Goal: Use online tool/utility

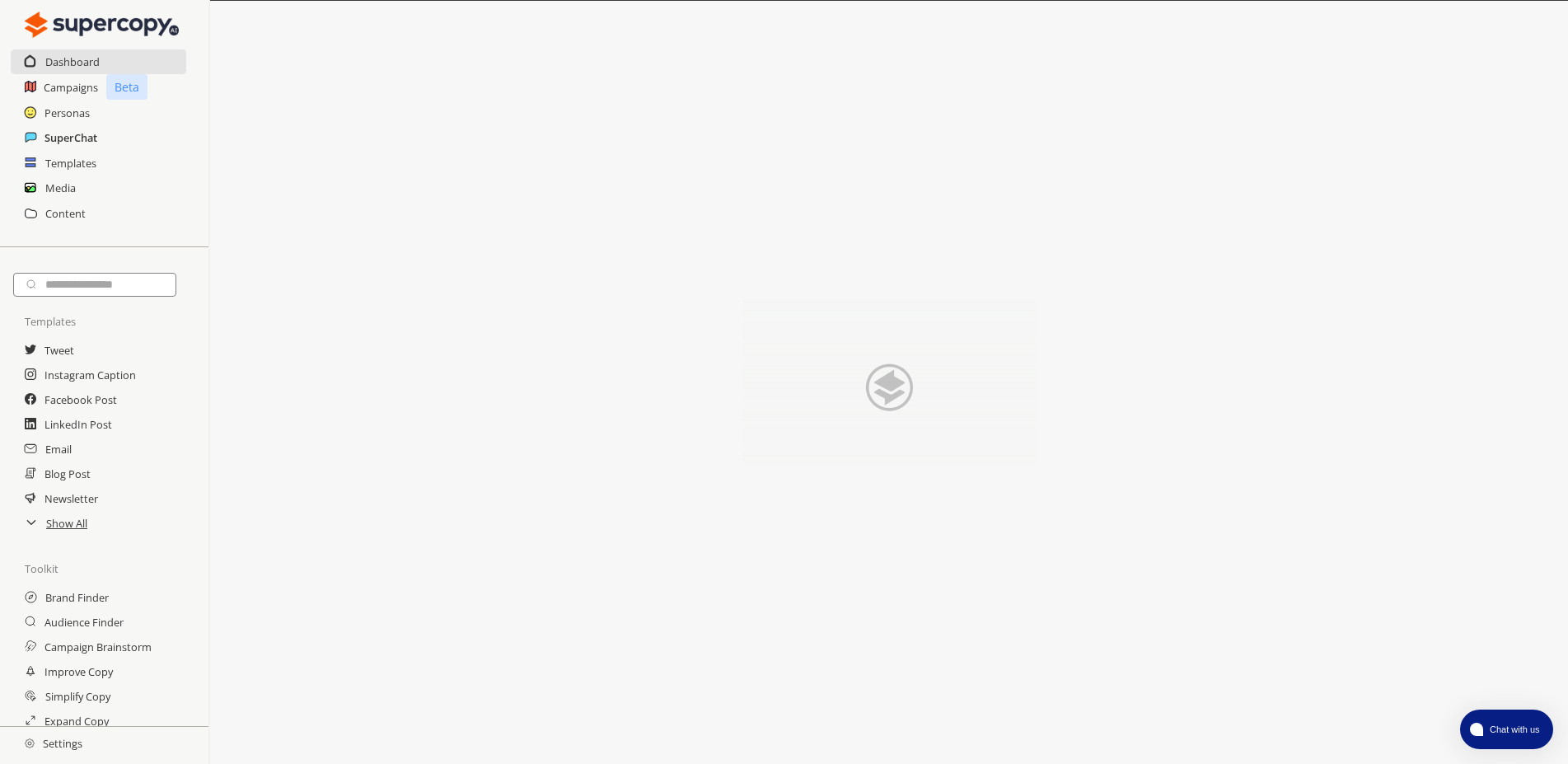
click at [71, 142] on h2 "SuperChat" at bounding box center [71, 138] width 53 height 25
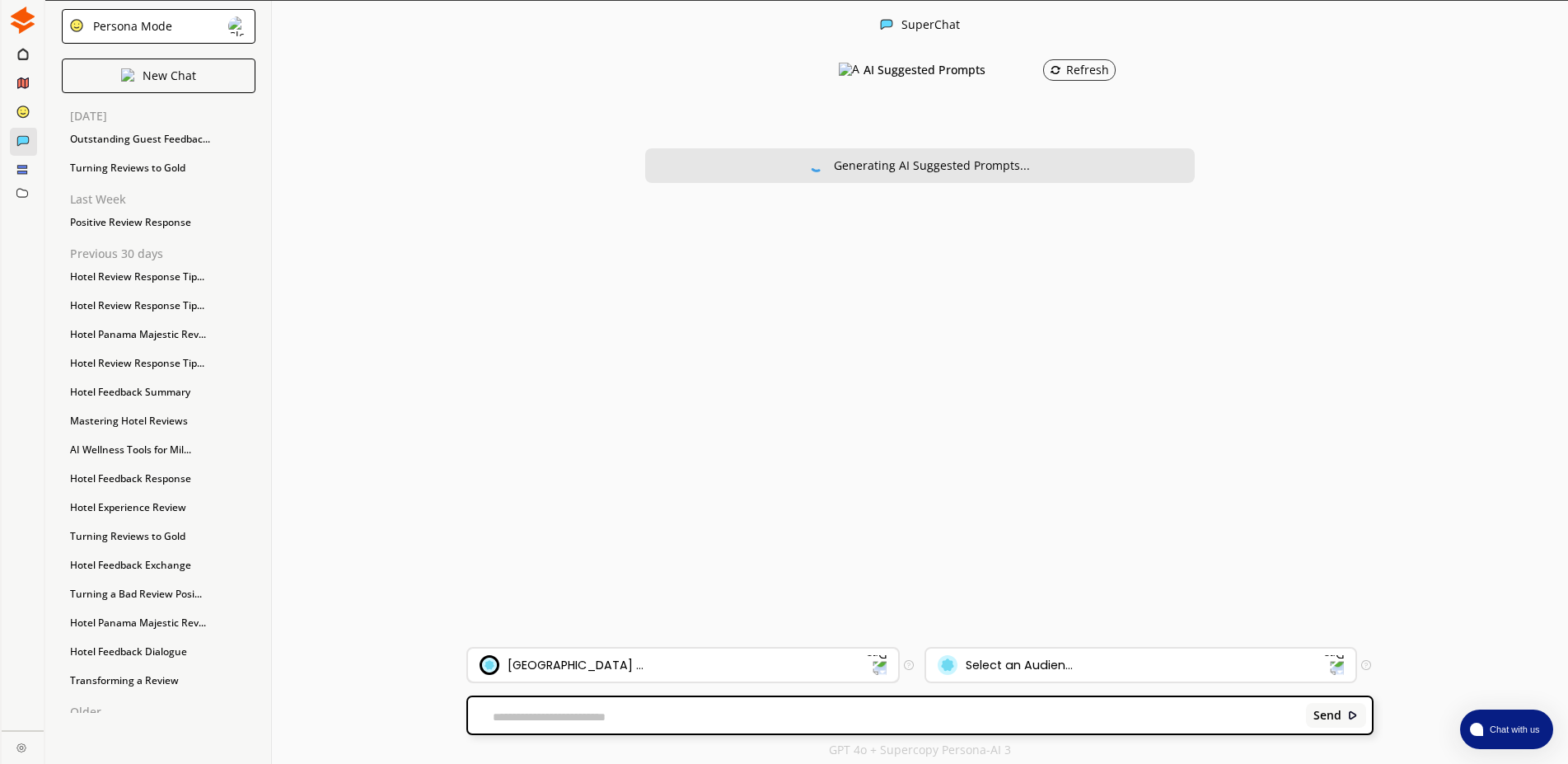
click at [606, 660] on div "[GEOGRAPHIC_DATA] ..." at bounding box center [673, 665] width 387 height 20
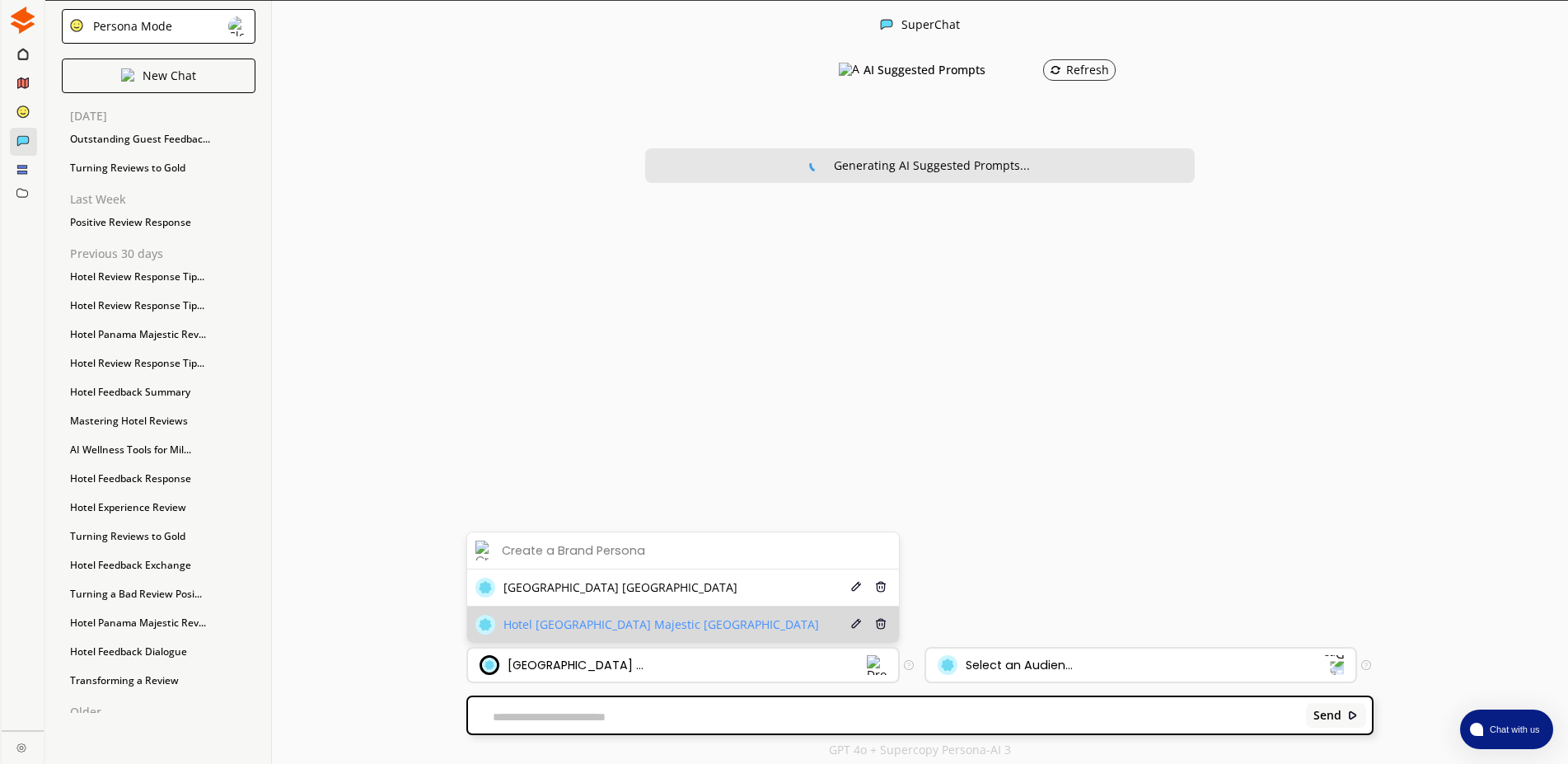
click at [637, 627] on span "Hotel [GEOGRAPHIC_DATA] Majestic [GEOGRAPHIC_DATA]" at bounding box center [661, 625] width 315 height 13
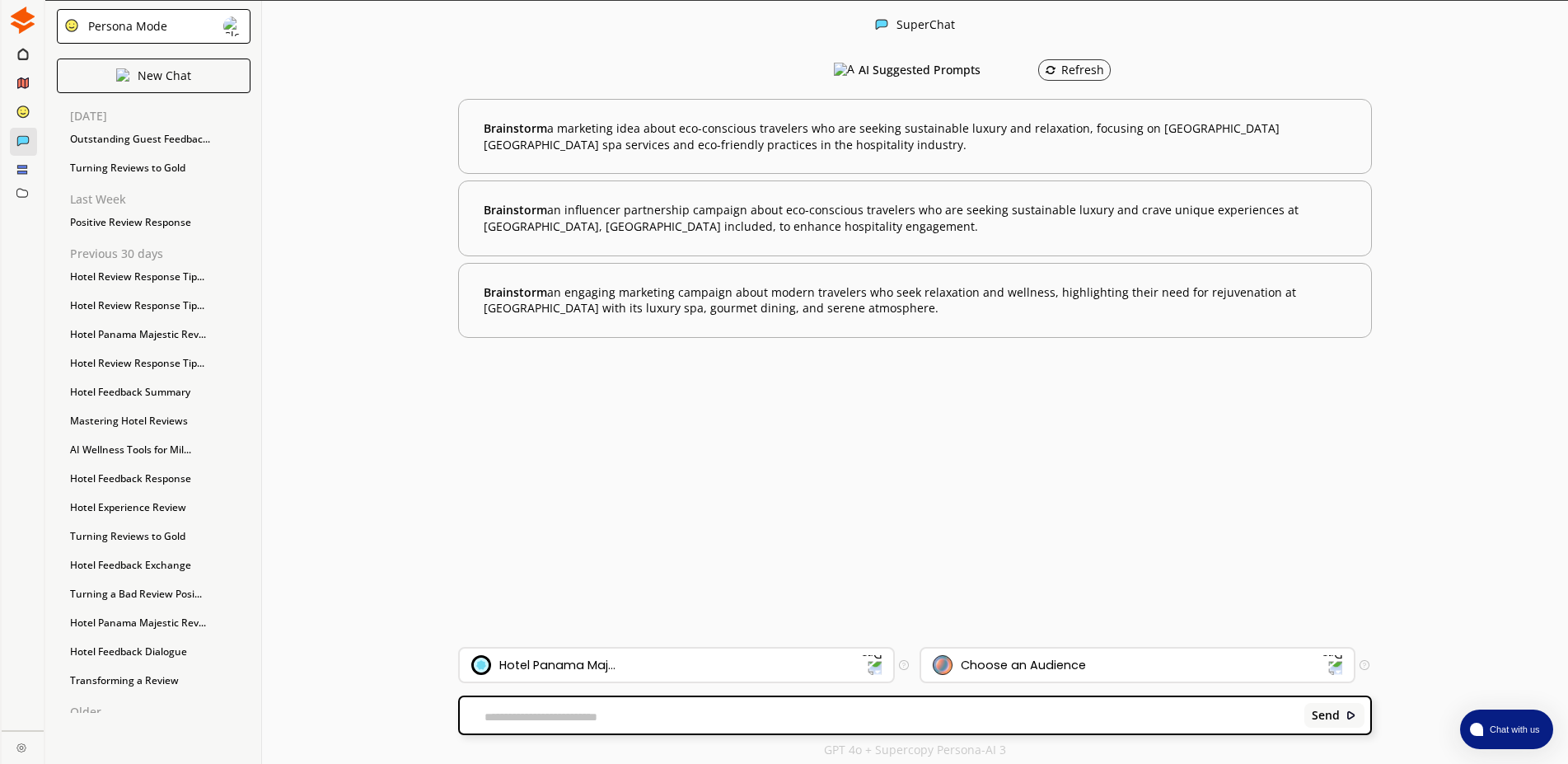
click at [617, 724] on div "Send" at bounding box center [914, 715] width 910 height 36
click at [617, 715] on textarea at bounding box center [879, 717] width 839 height 13
click at [1052, 674] on div "Choose an Audience" at bounding box center [1137, 665] width 433 height 33
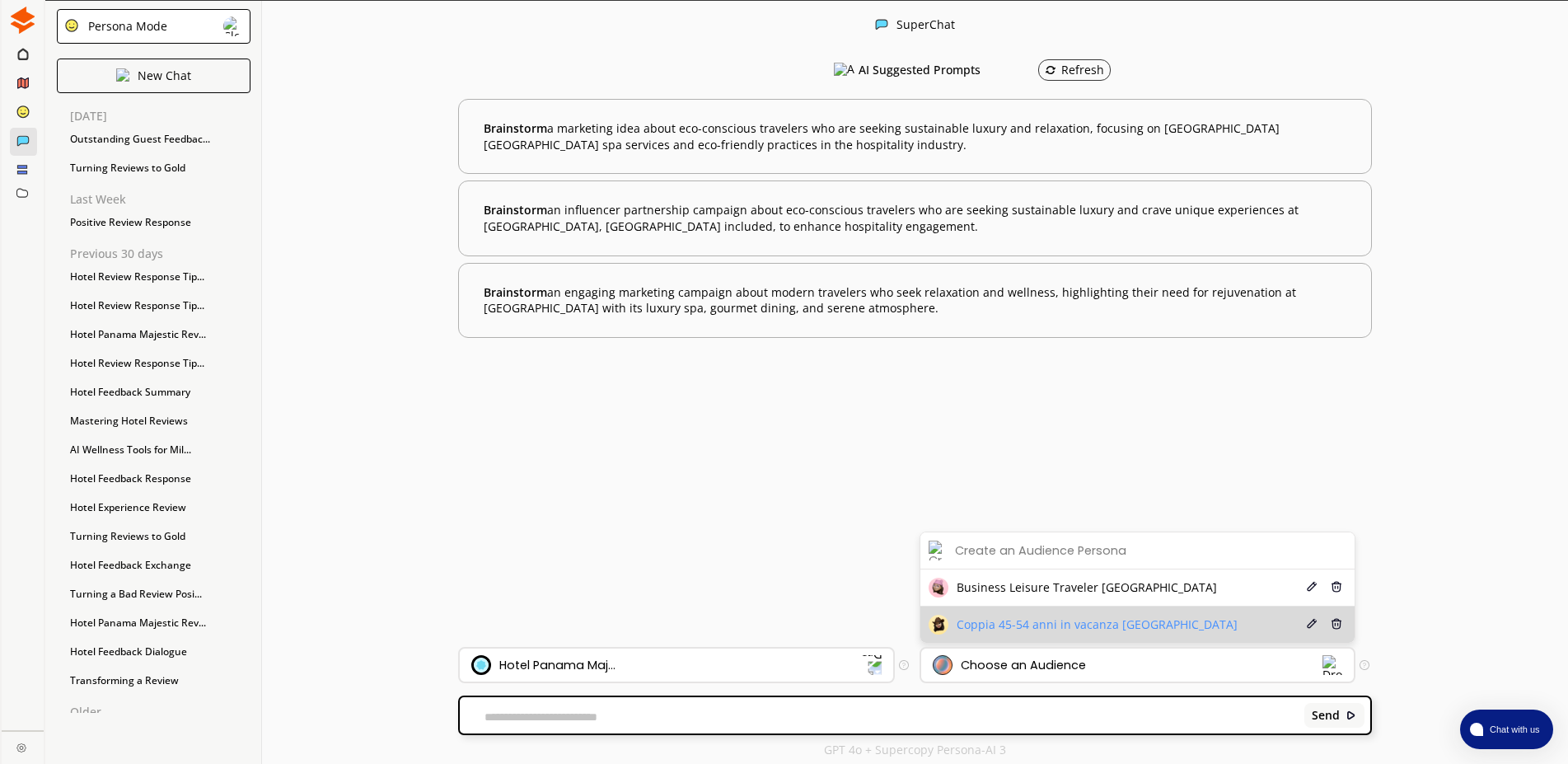
click at [1038, 616] on div "Coppia 45-54 anni in vacanza [GEOGRAPHIC_DATA]" at bounding box center [1083, 625] width 309 height 20
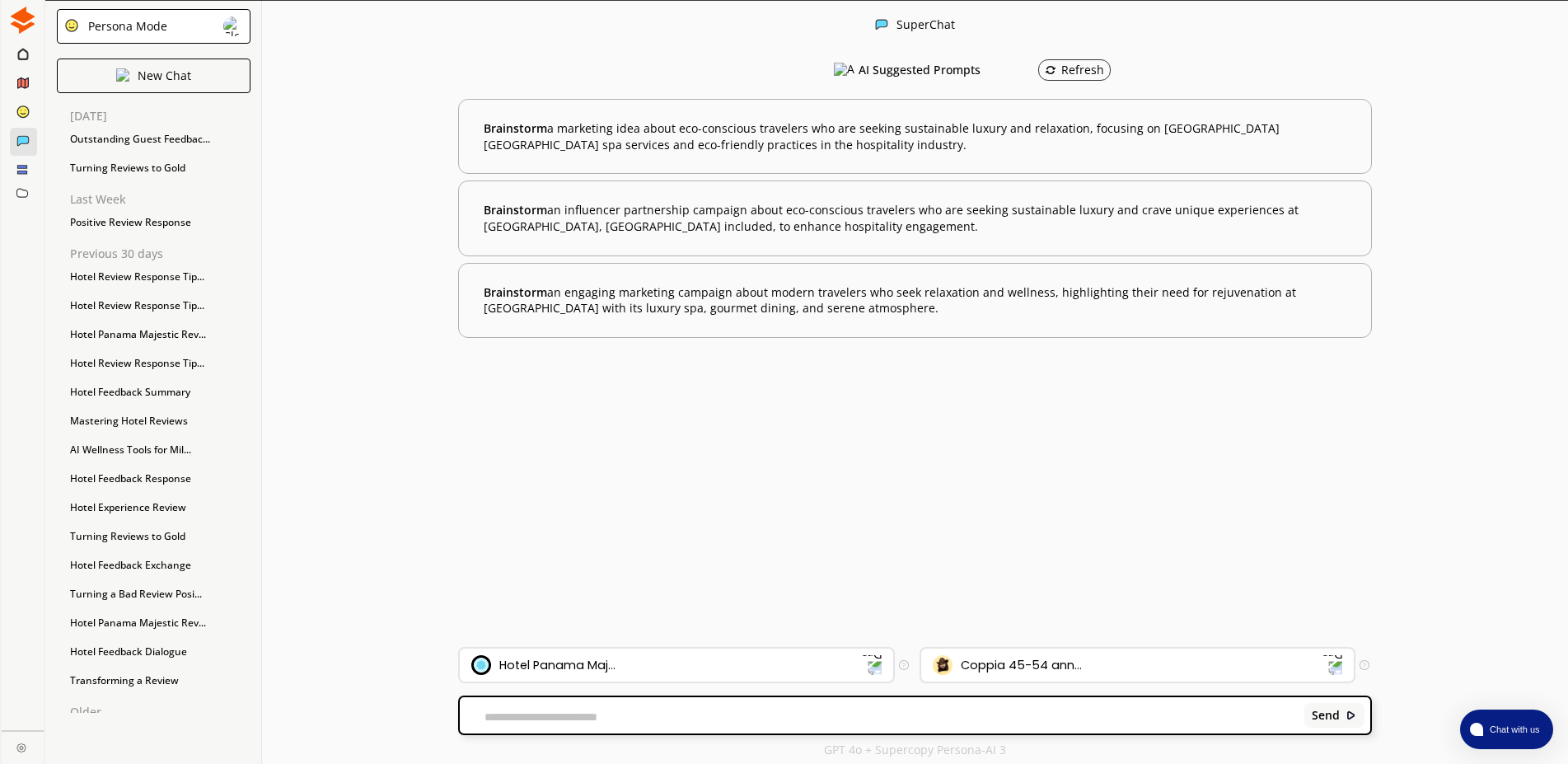
click at [674, 714] on textarea at bounding box center [879, 717] width 839 height 13
type textarea "*"
paste textarea "**********"
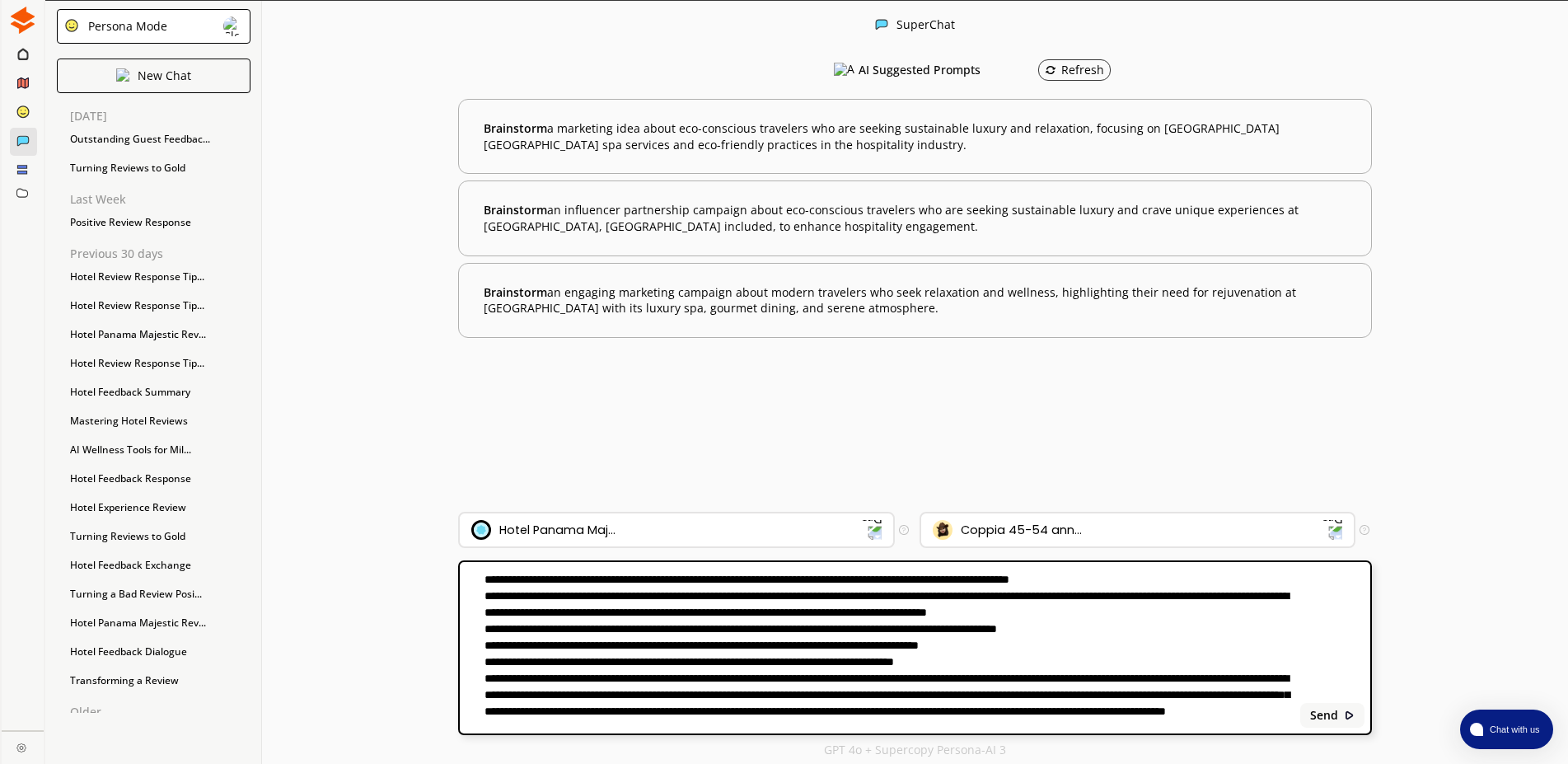
scroll to position [178, 0]
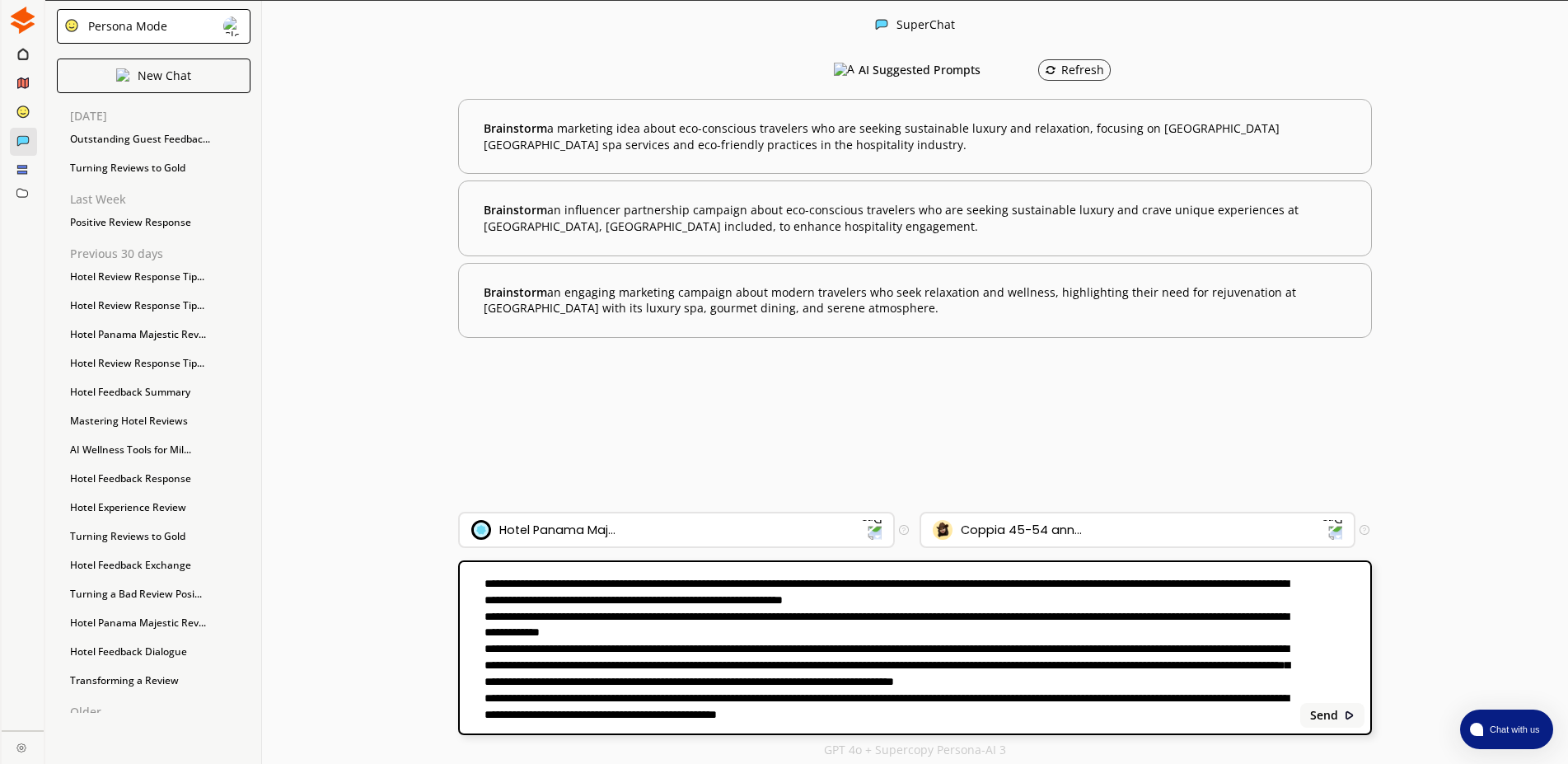
drag, startPoint x: 903, startPoint y: 713, endPoint x: 1065, endPoint y: 714, distance: 162.0
click at [1065, 714] on textarea at bounding box center [877, 647] width 835 height 152
click at [908, 716] on textarea at bounding box center [877, 647] width 835 height 152
type textarea "**********"
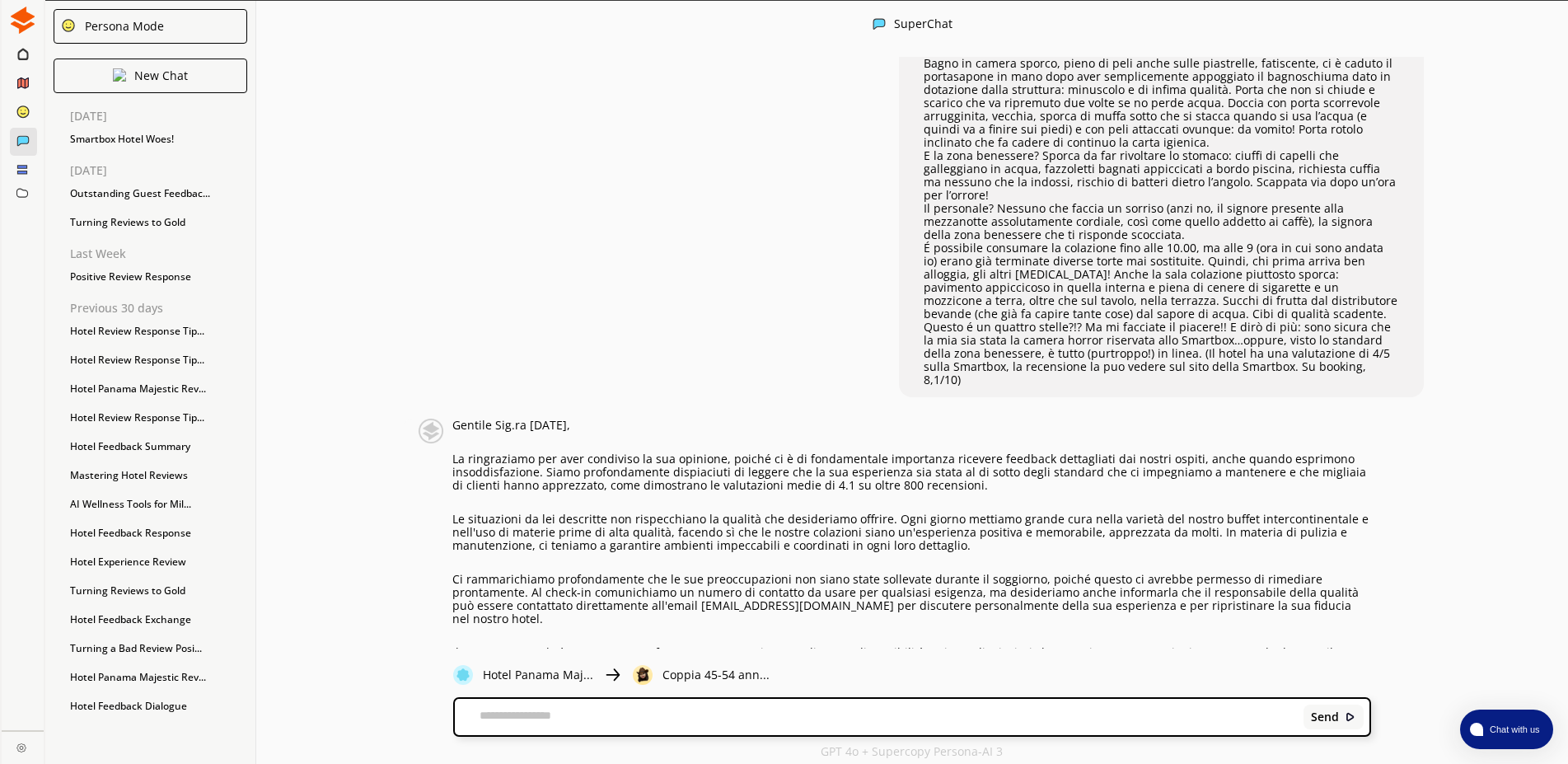
scroll to position [187, 0]
